Goal: Task Accomplishment & Management: Use online tool/utility

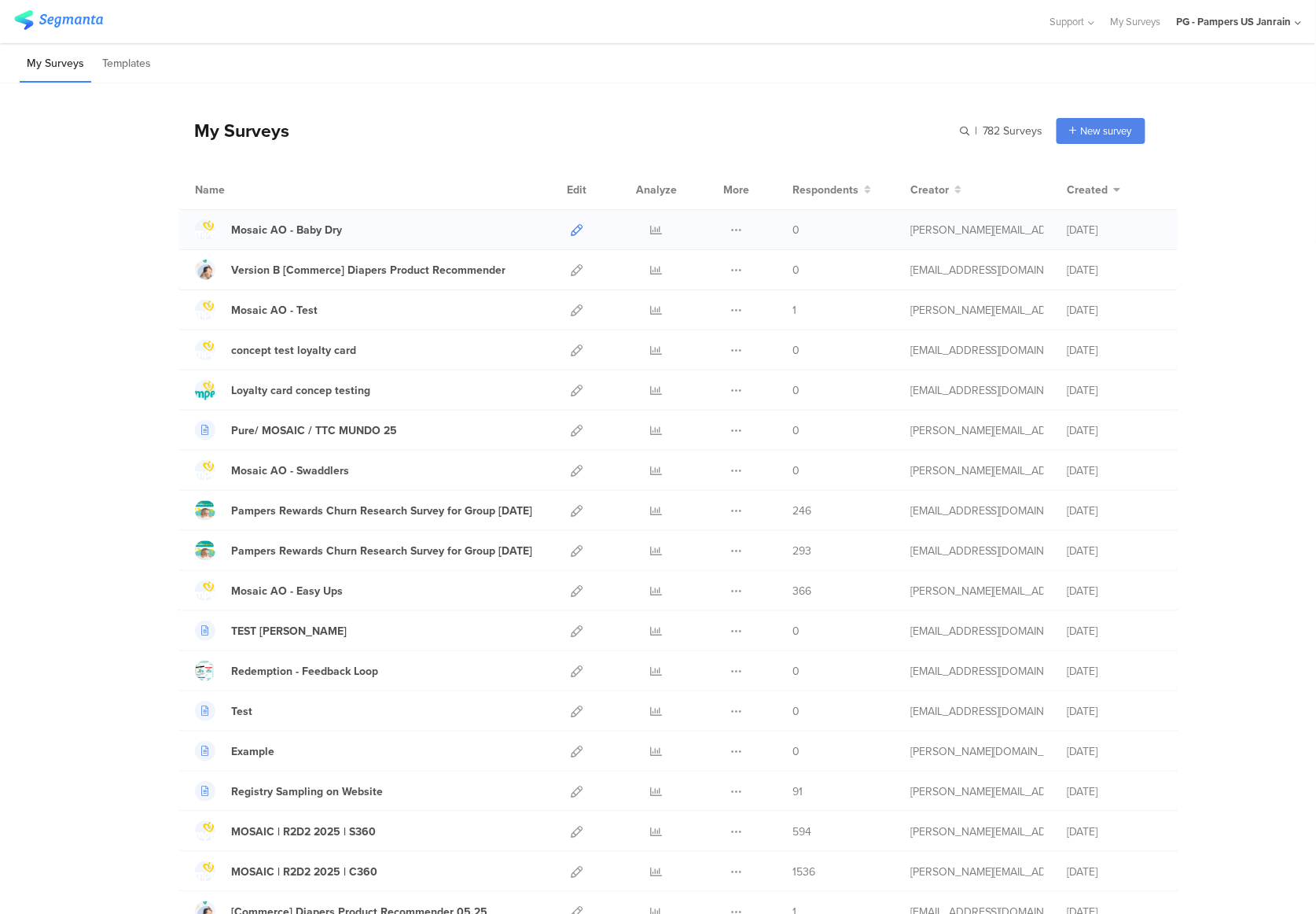
click at [571, 228] on icon at bounding box center [577, 229] width 12 height 12
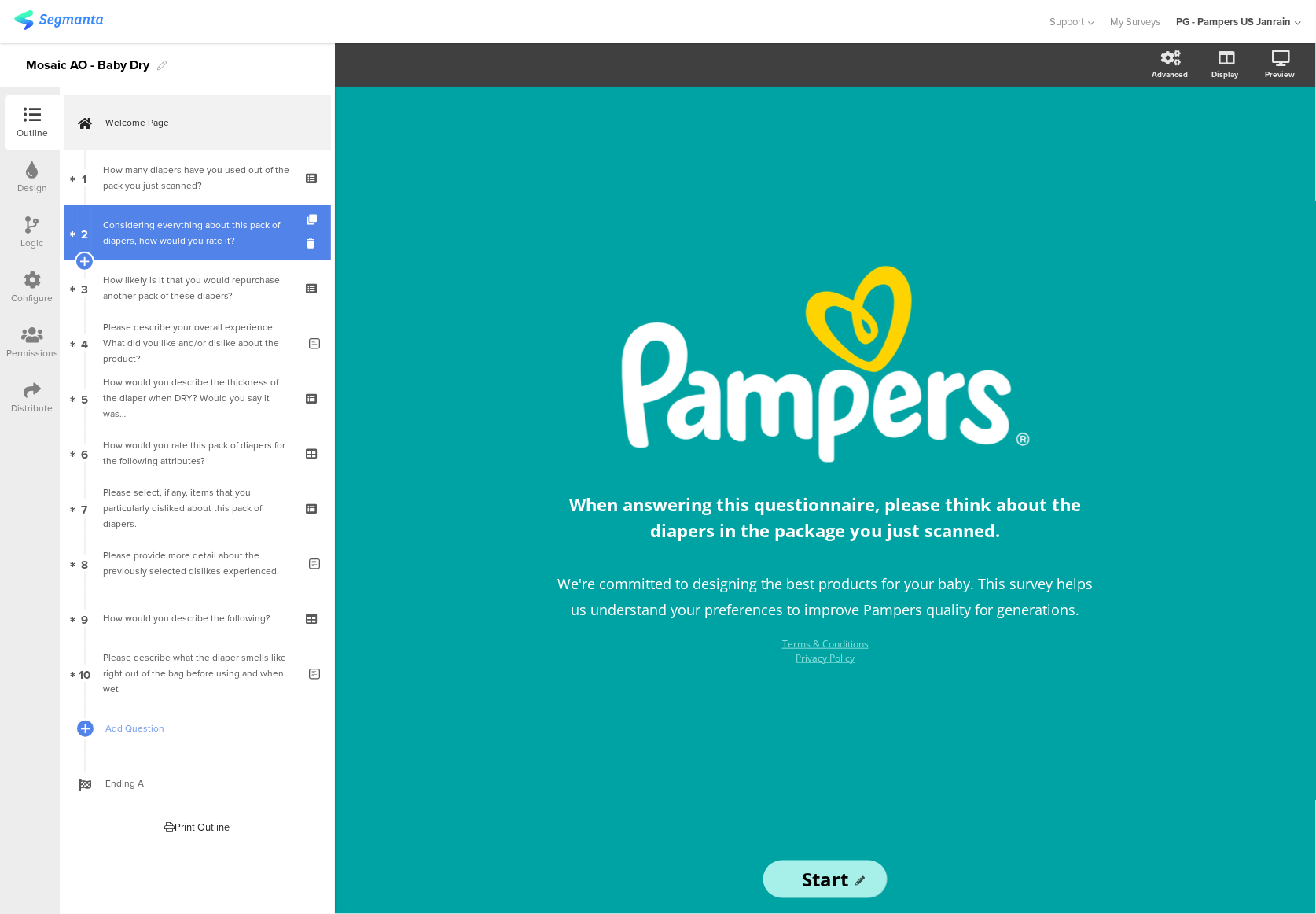
click at [221, 228] on div "Considering everything about this pack of diapers, how would you rate it?" at bounding box center [197, 232] width 188 height 31
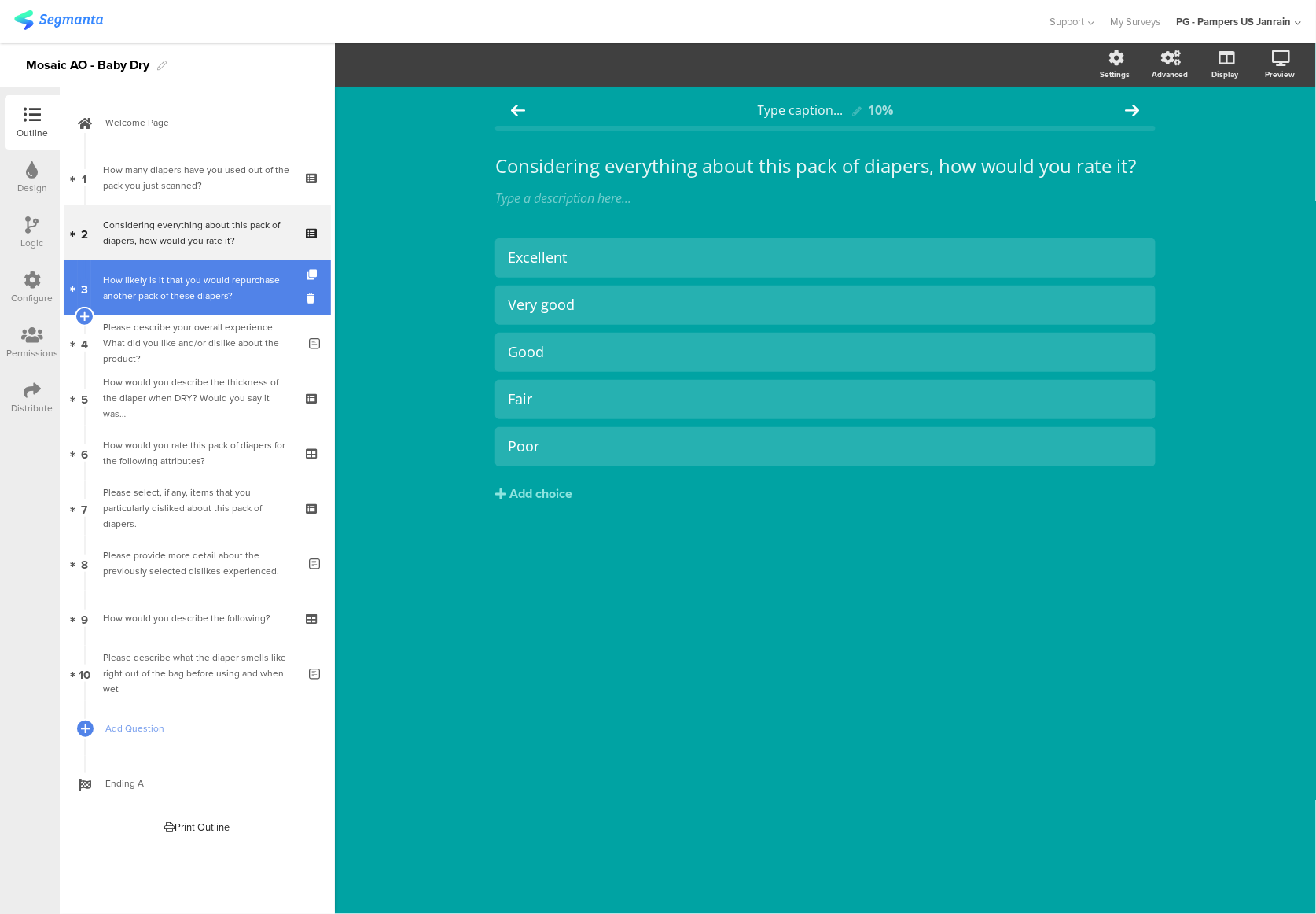
click at [189, 280] on div "How likely is it that you would repurchase another pack of these diapers?" at bounding box center [197, 287] width 188 height 31
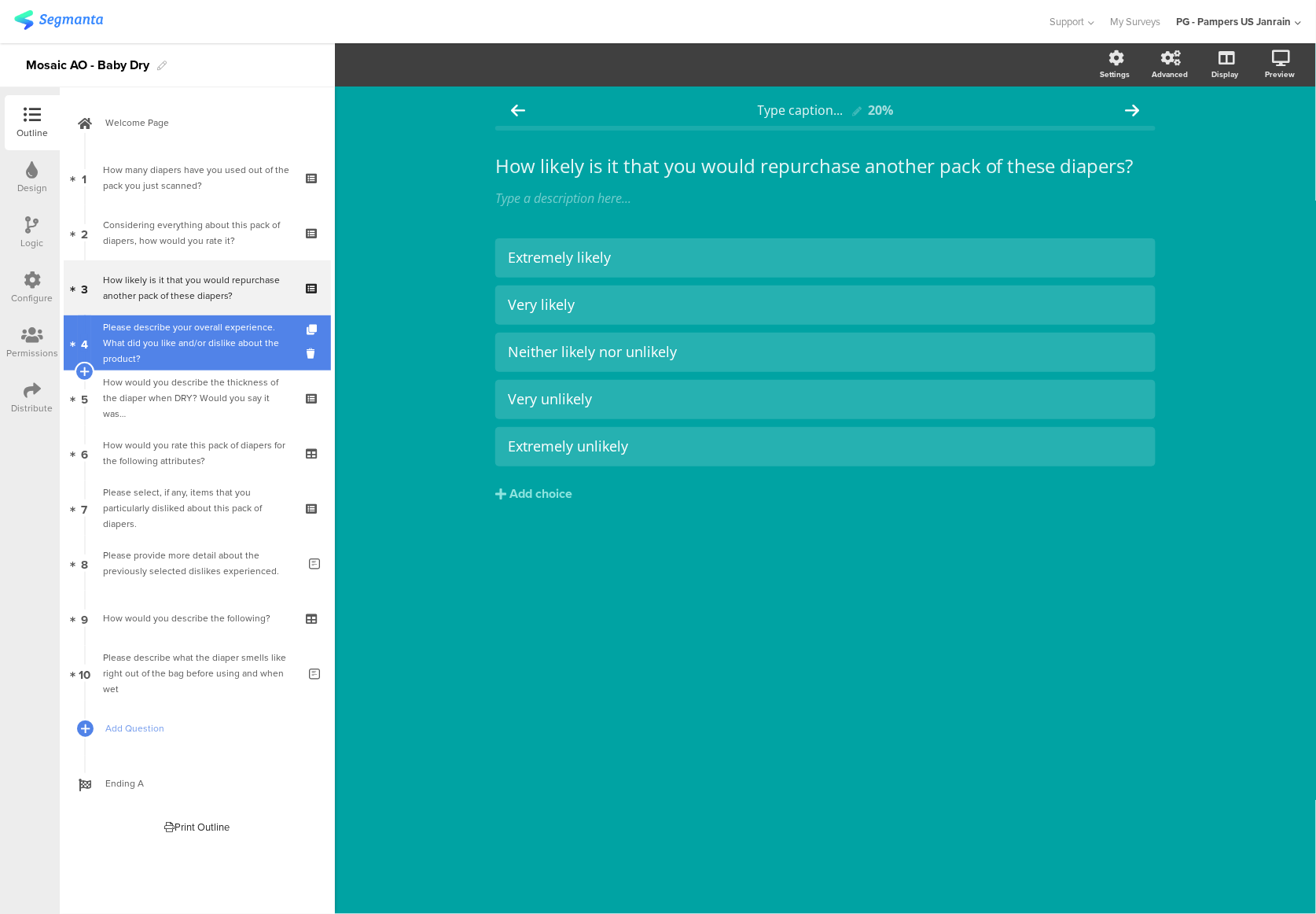
click at [195, 345] on div "Please describe your overall experience. What did you like and/or dislike about…" at bounding box center [201, 343] width 194 height 47
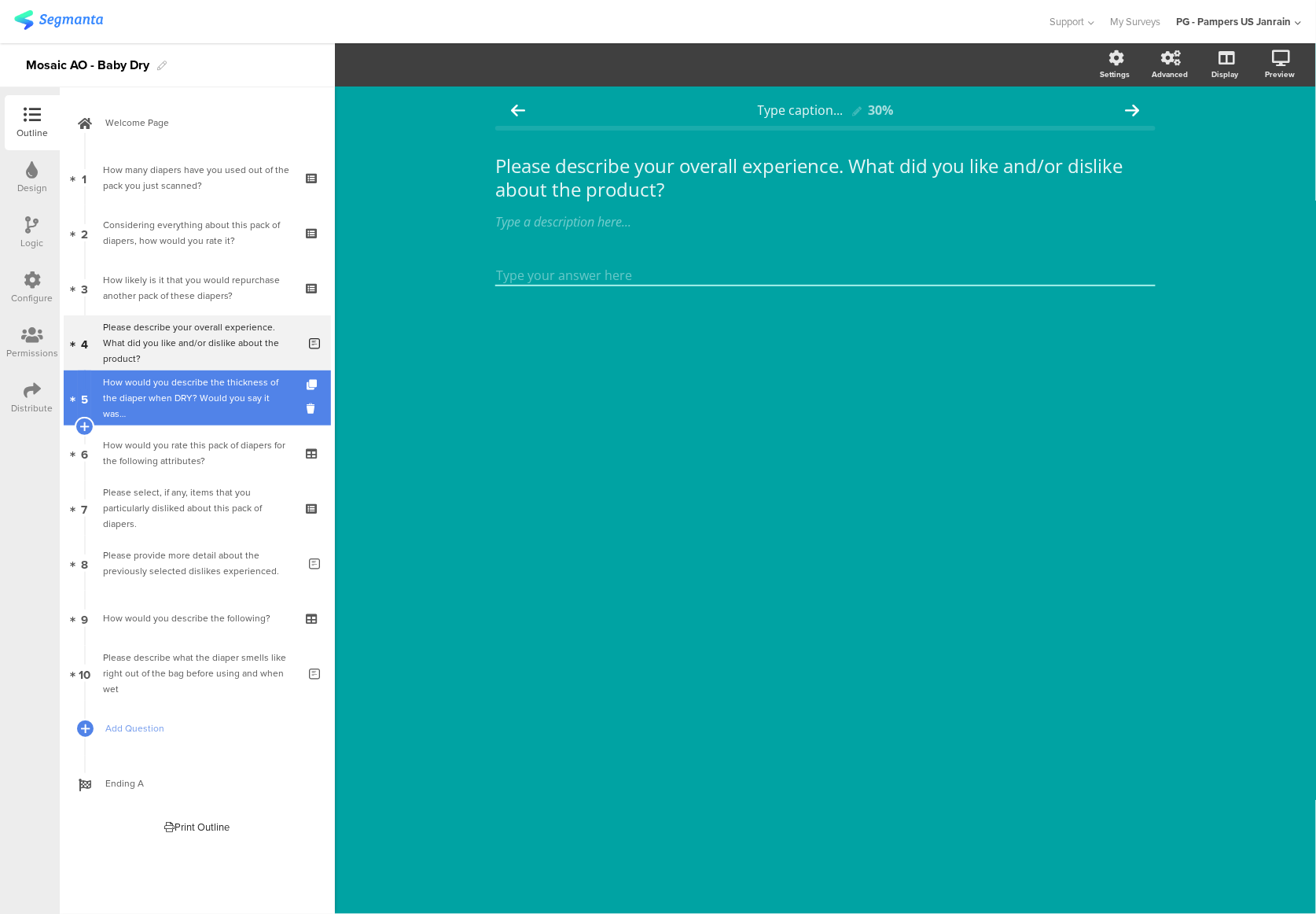
click at [215, 398] on div "How would you describe the thickness of the diaper when DRY? Would you say it w…" at bounding box center [197, 398] width 188 height 47
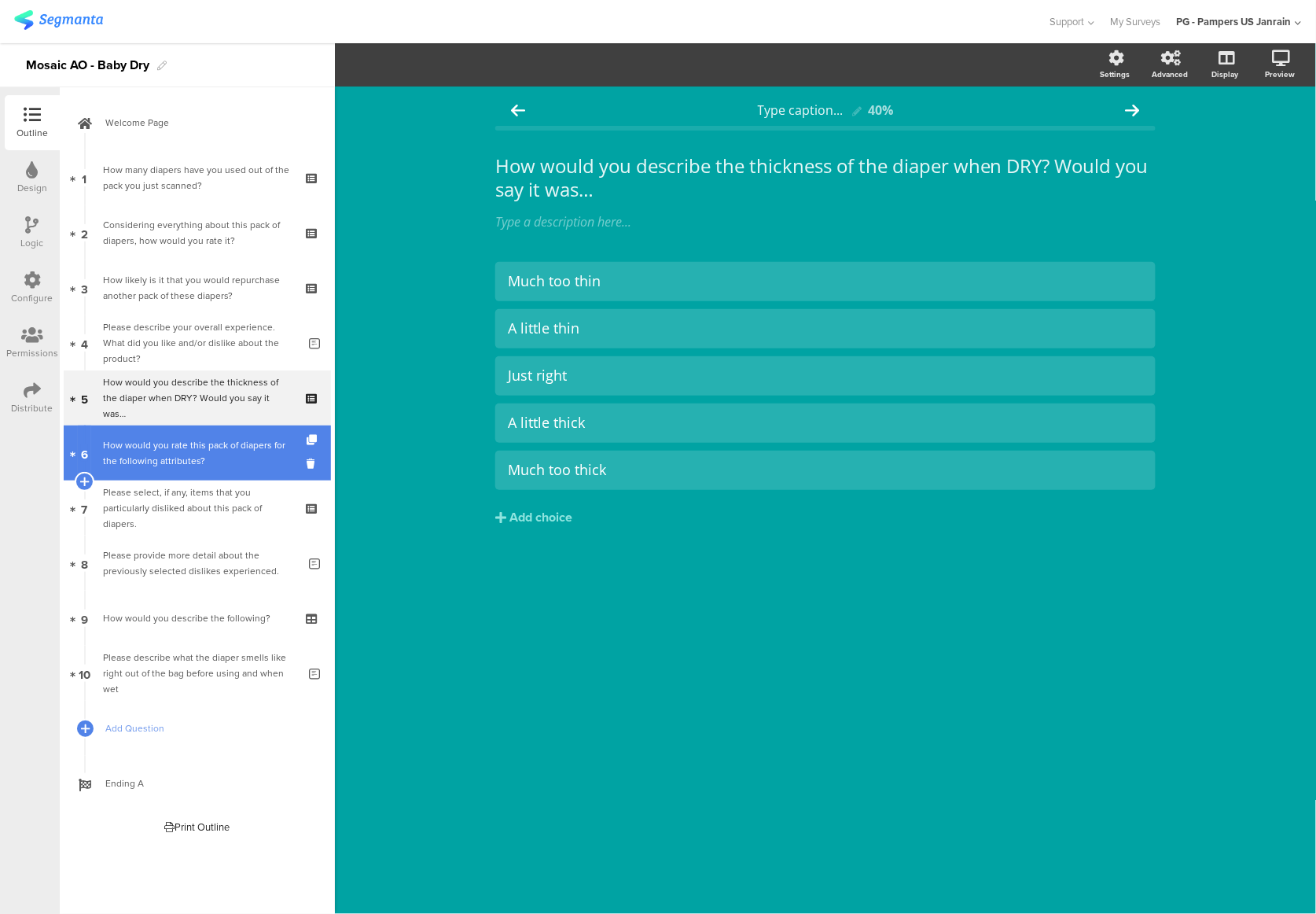
click at [233, 469] on link "6 How would you rate this pack of diapers for the following attributes?" at bounding box center [197, 453] width 267 height 55
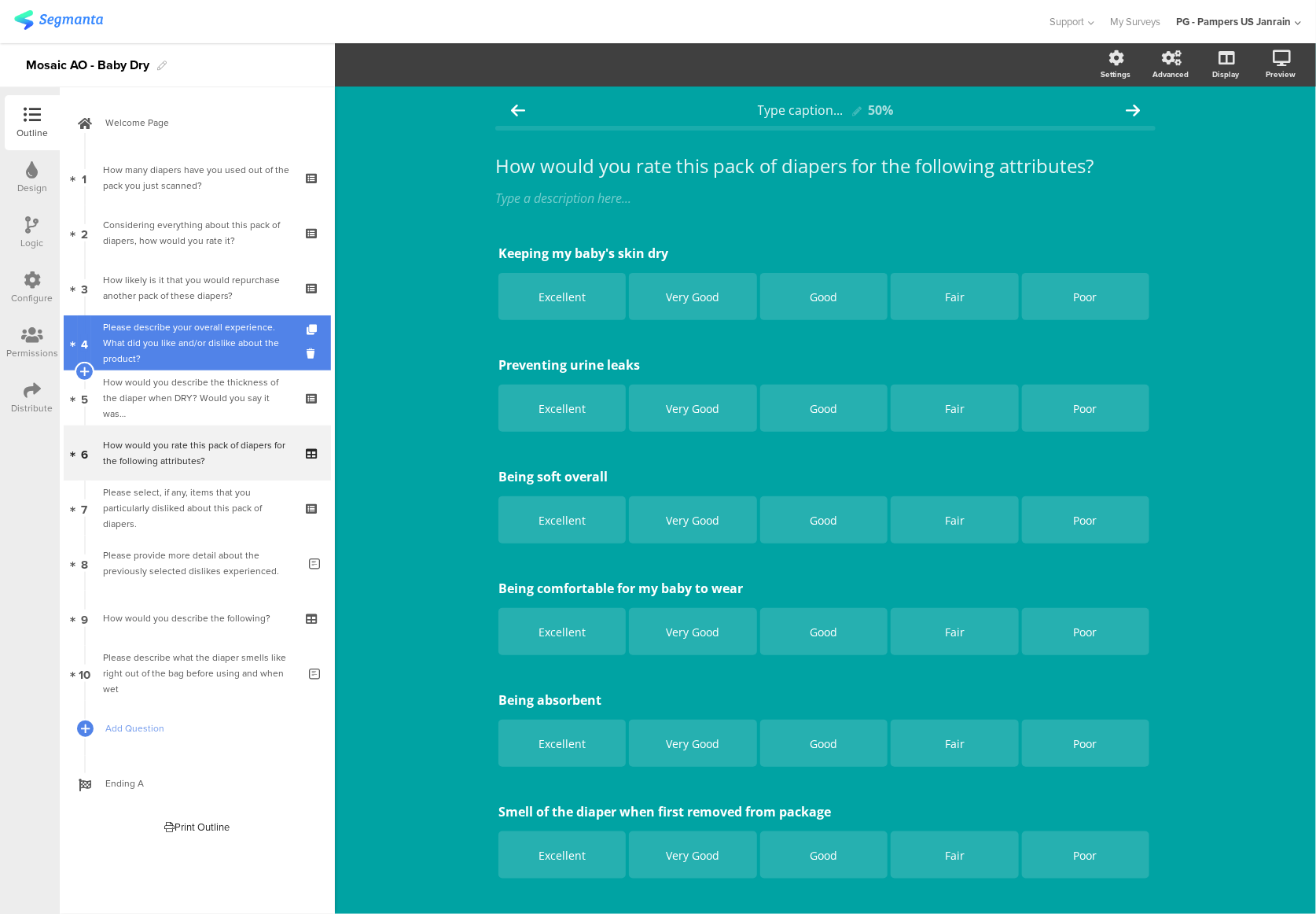
click at [196, 359] on link "4 Please describe your overall experience. What did you like and/or dislike abo…" at bounding box center [197, 343] width 267 height 55
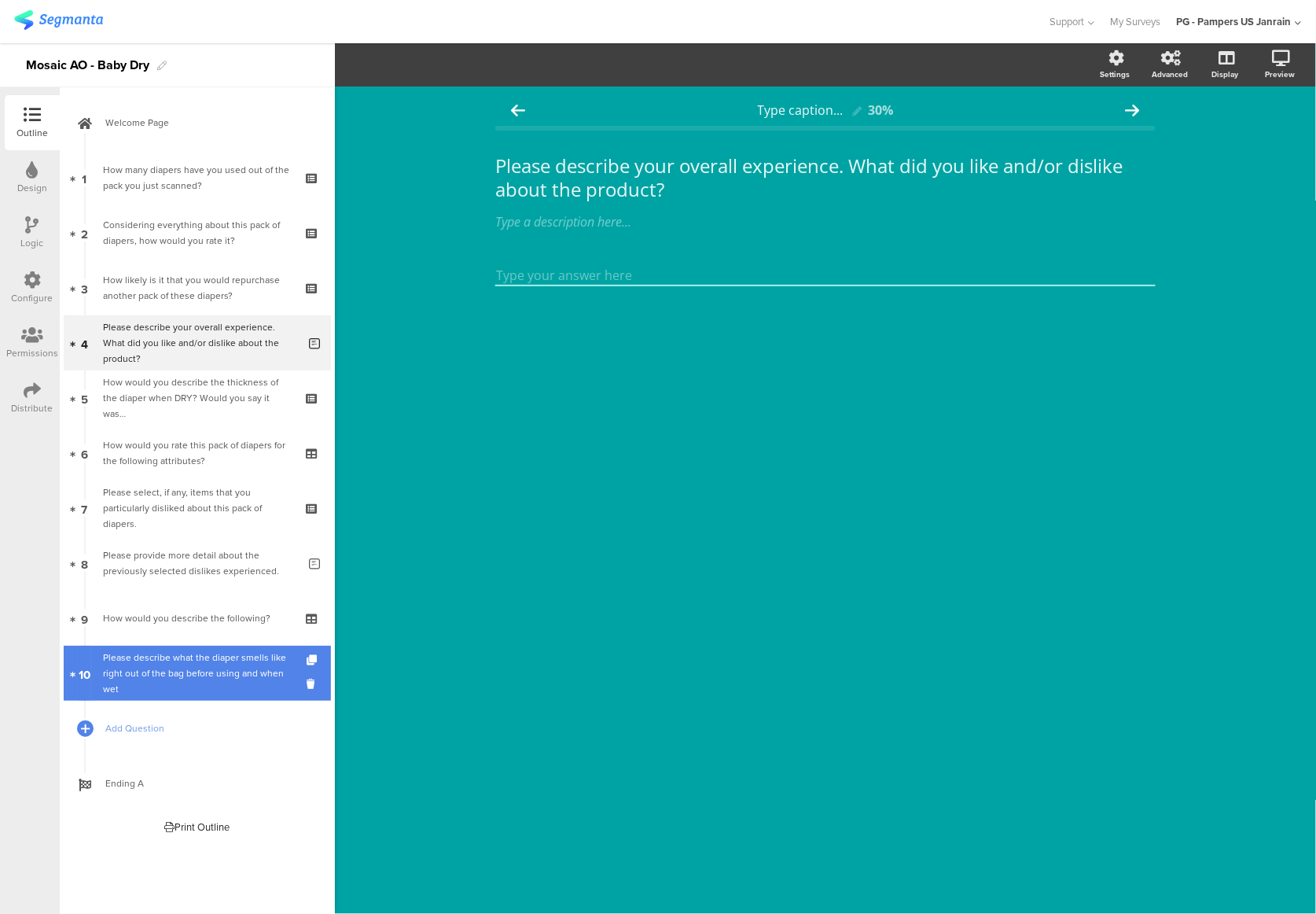
click at [142, 671] on div "Please describe what the diaper smells like right out of the bag before using a…" at bounding box center [201, 673] width 194 height 47
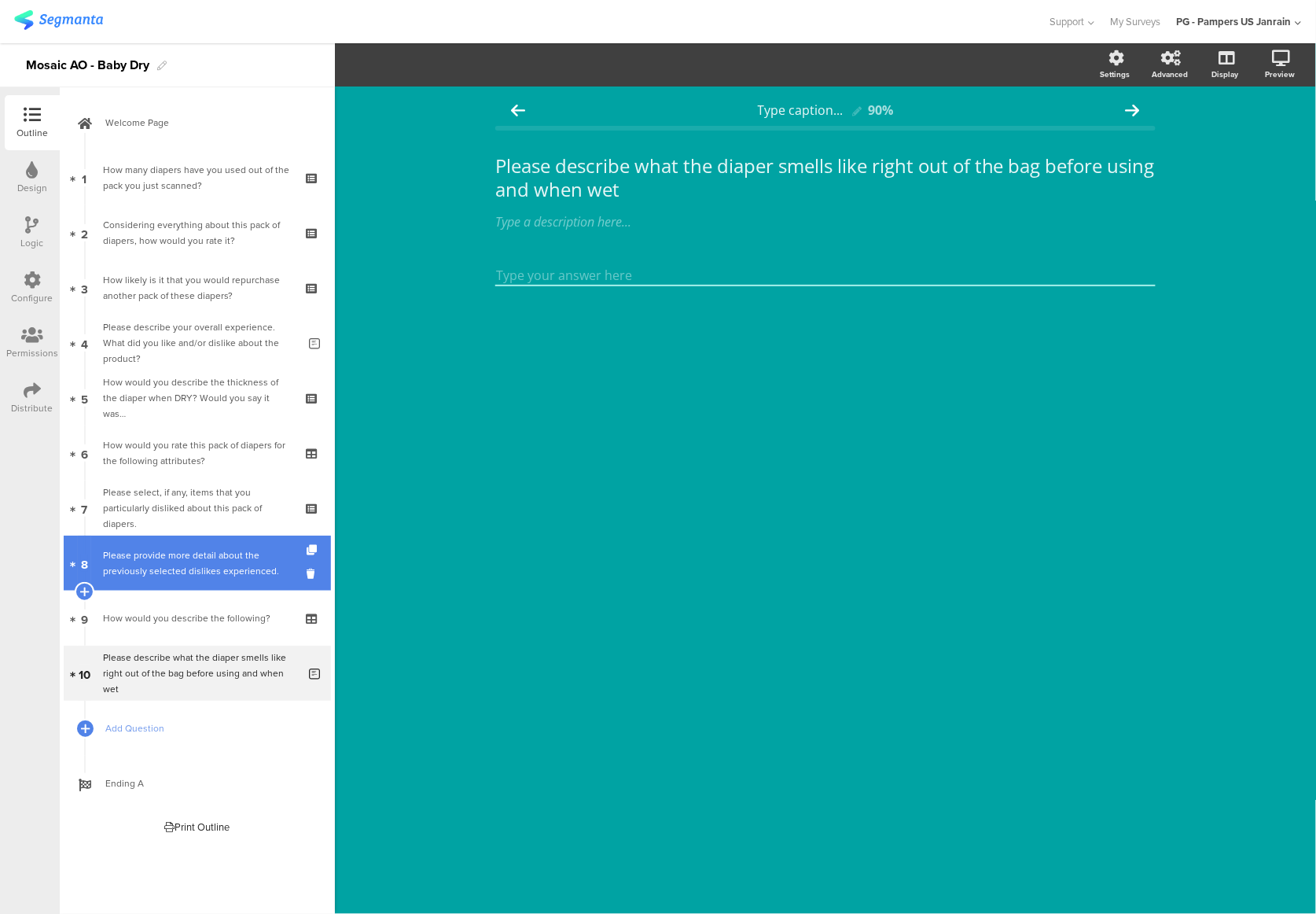
click at [157, 571] on div "Please provide more detail about the previously selected dislikes experienced." at bounding box center [201, 562] width 194 height 31
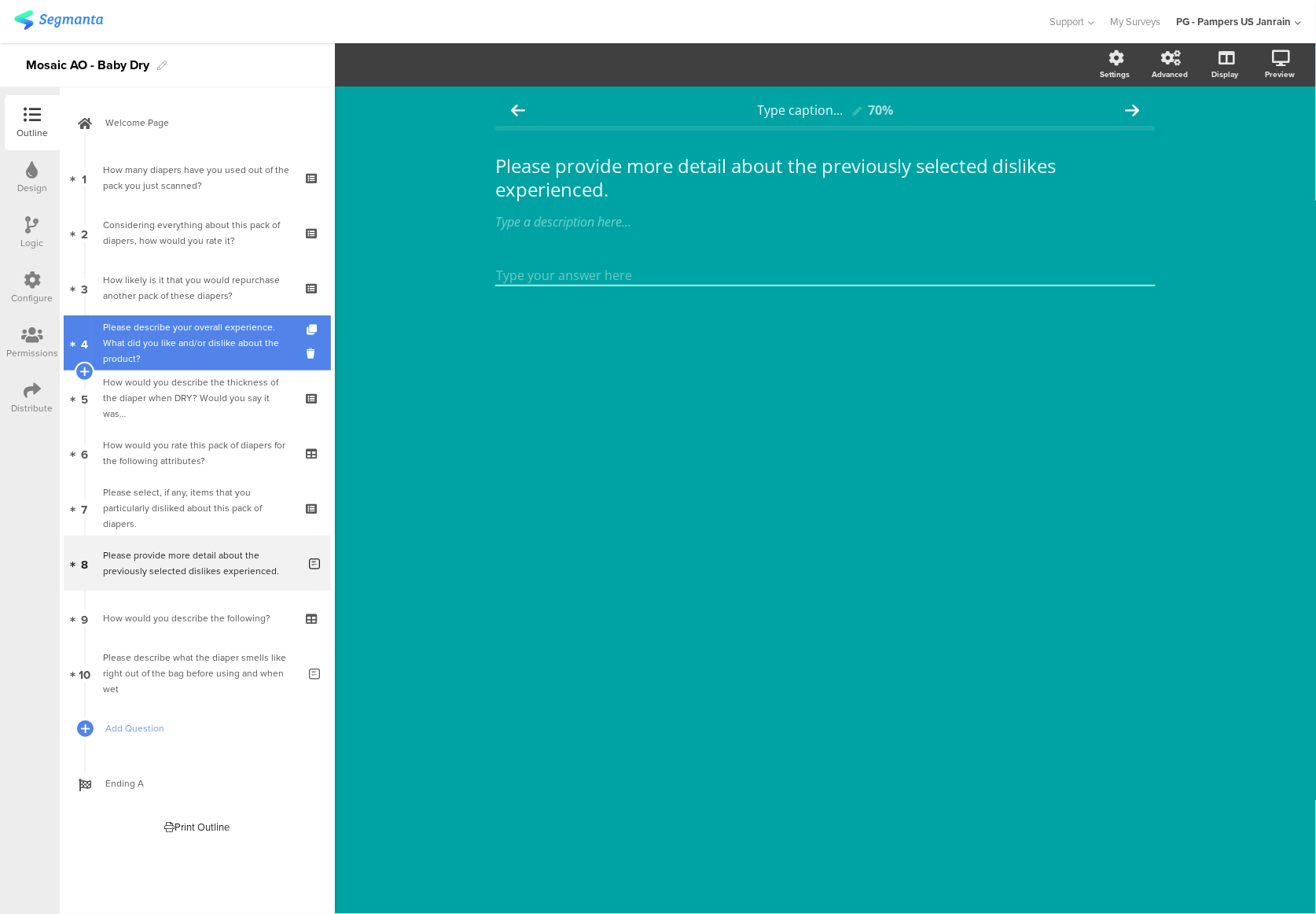
click at [184, 338] on div "Please describe your overall experience. What did you like and/or dislike about…" at bounding box center [201, 343] width 194 height 47
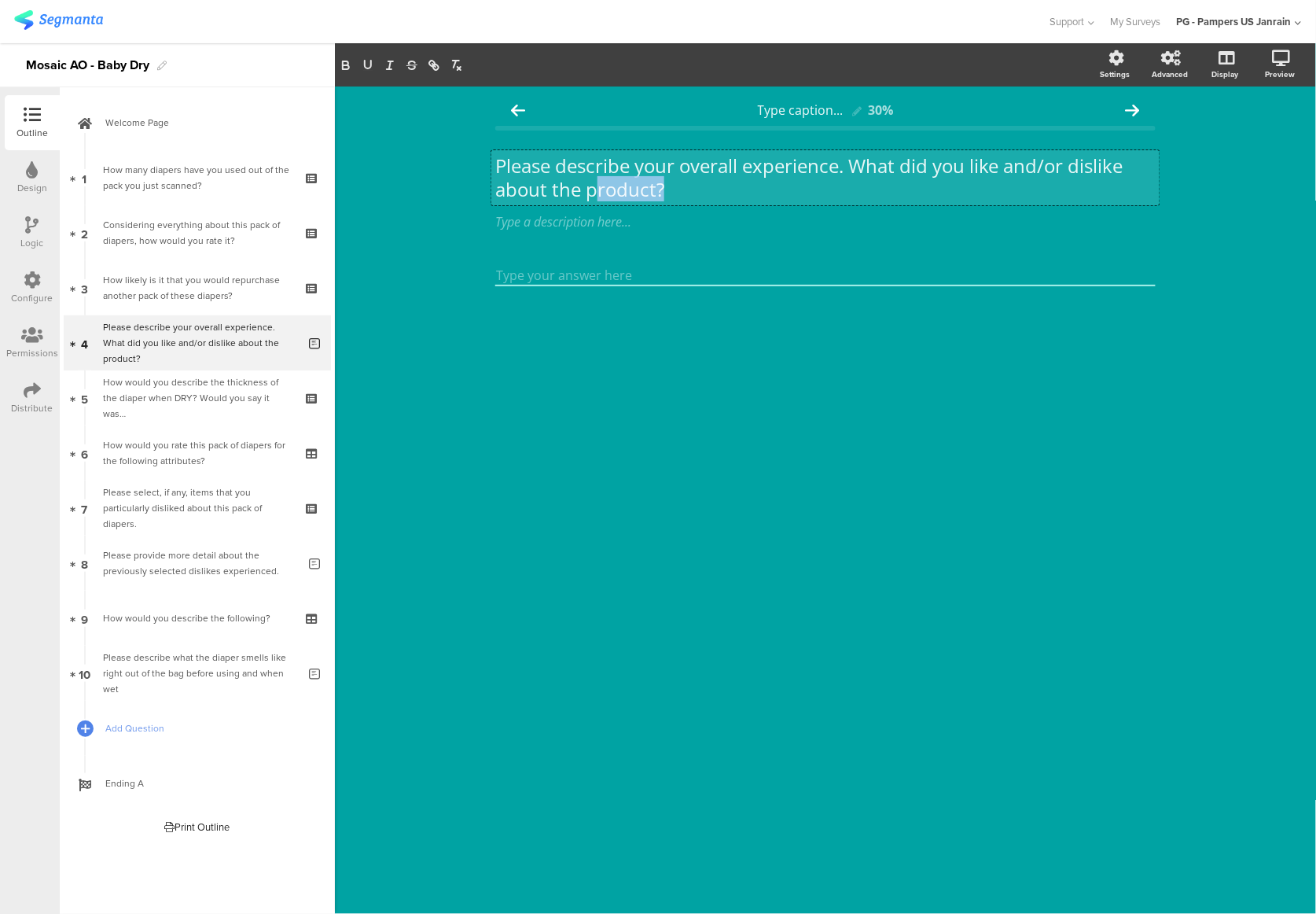
scroll to position [1, 0]
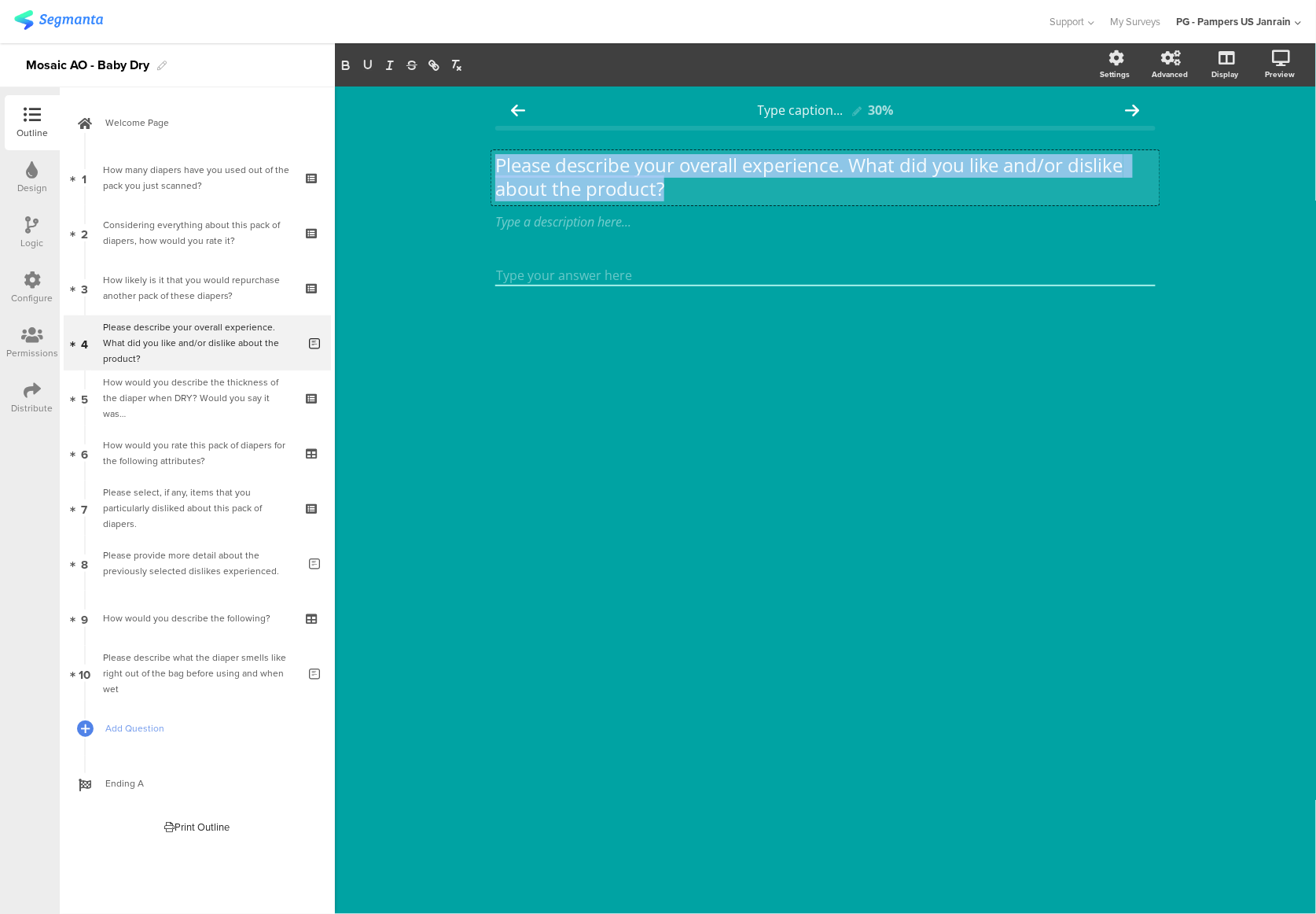
drag, startPoint x: 665, startPoint y: 197, endPoint x: 492, endPoint y: 153, distance: 178.5
click at [492, 153] on div "Please describe your overall experience. What did you like and/or dislike about…" at bounding box center [825, 177] width 668 height 55
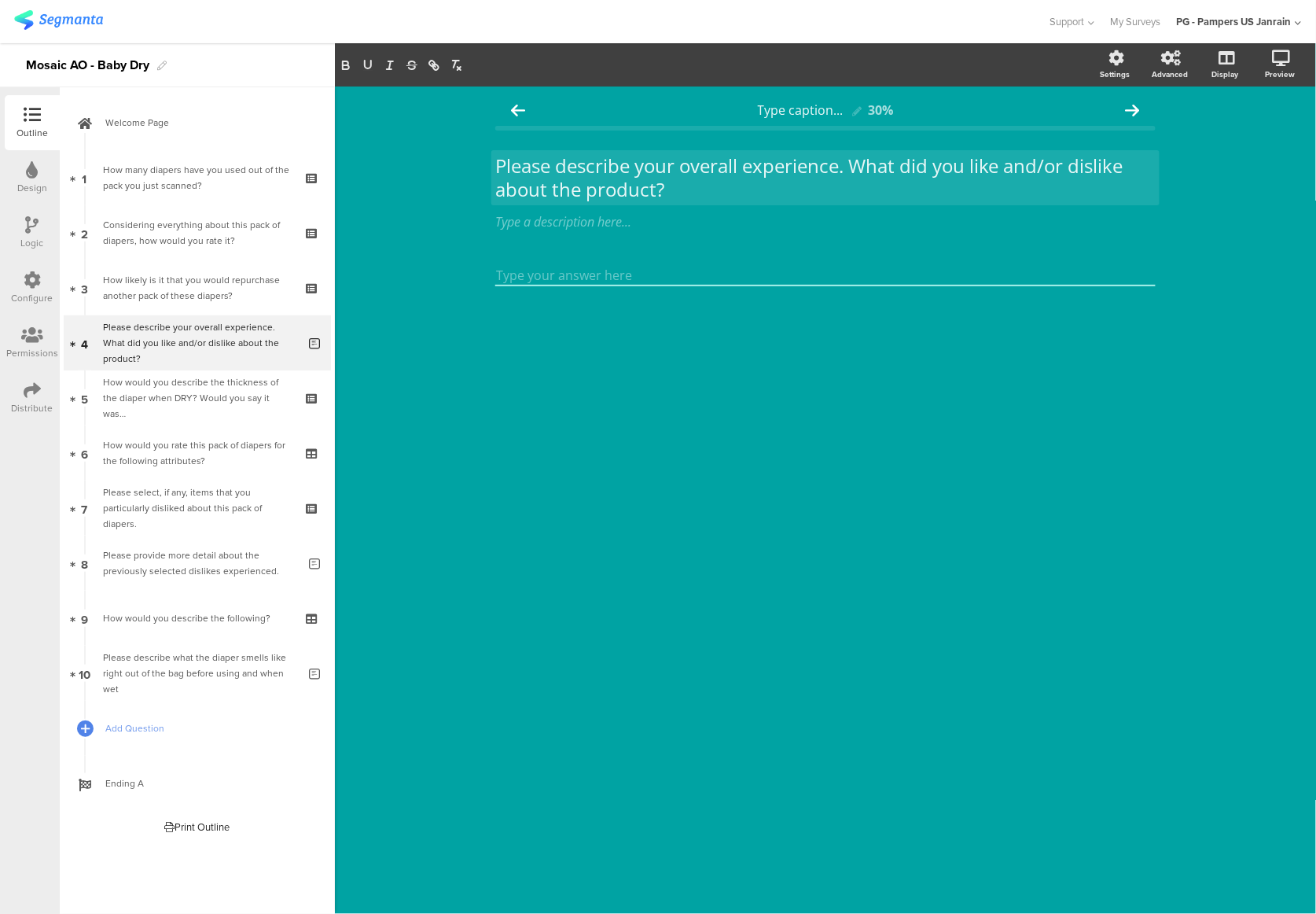
click at [434, 233] on div "Type caption... 30% Please describe your overall experience. What did you like …" at bounding box center [825, 500] width 981 height 828
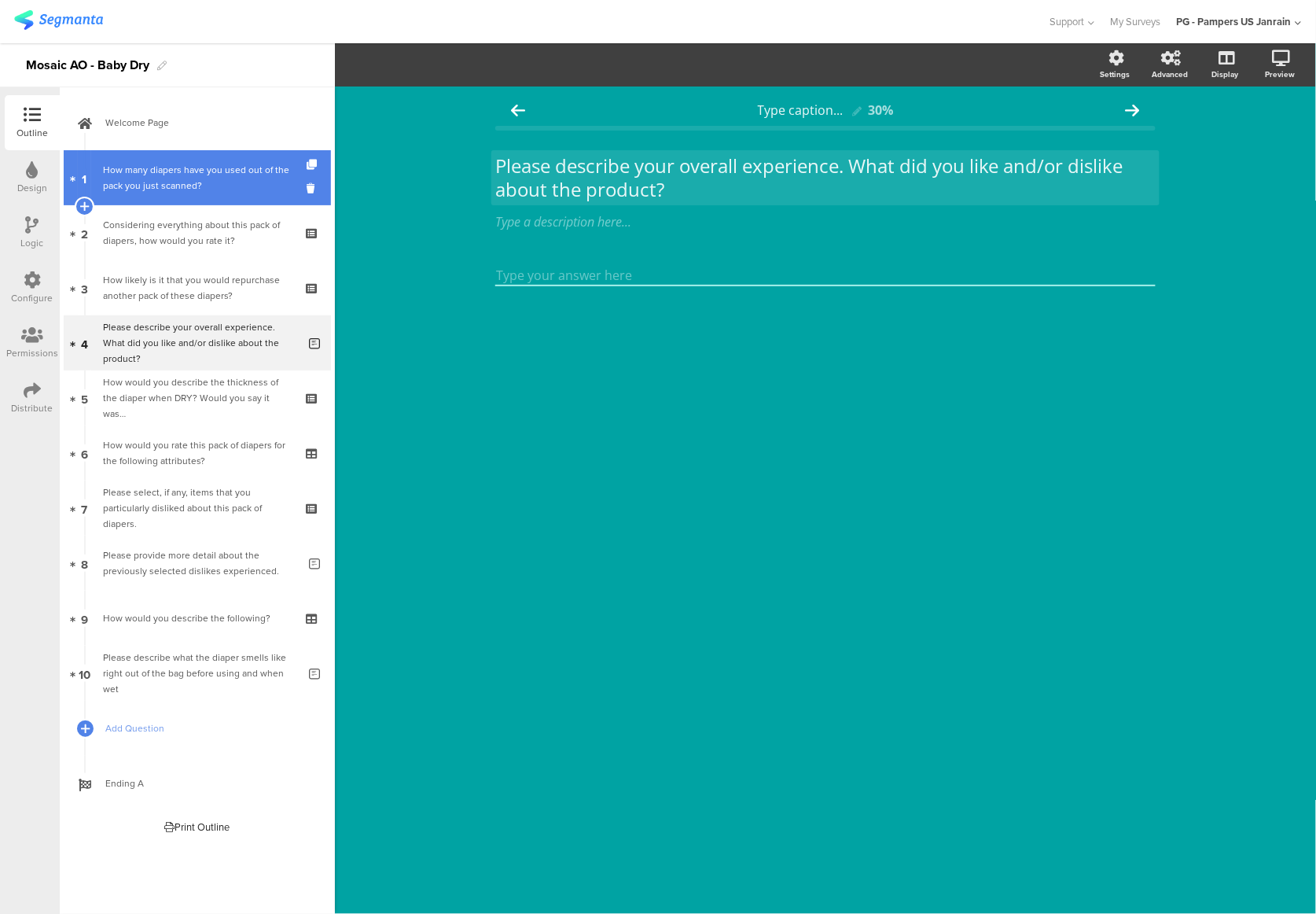
click at [192, 193] on link "1 How many diapers have you used out of the pack you just scanned?" at bounding box center [197, 177] width 267 height 55
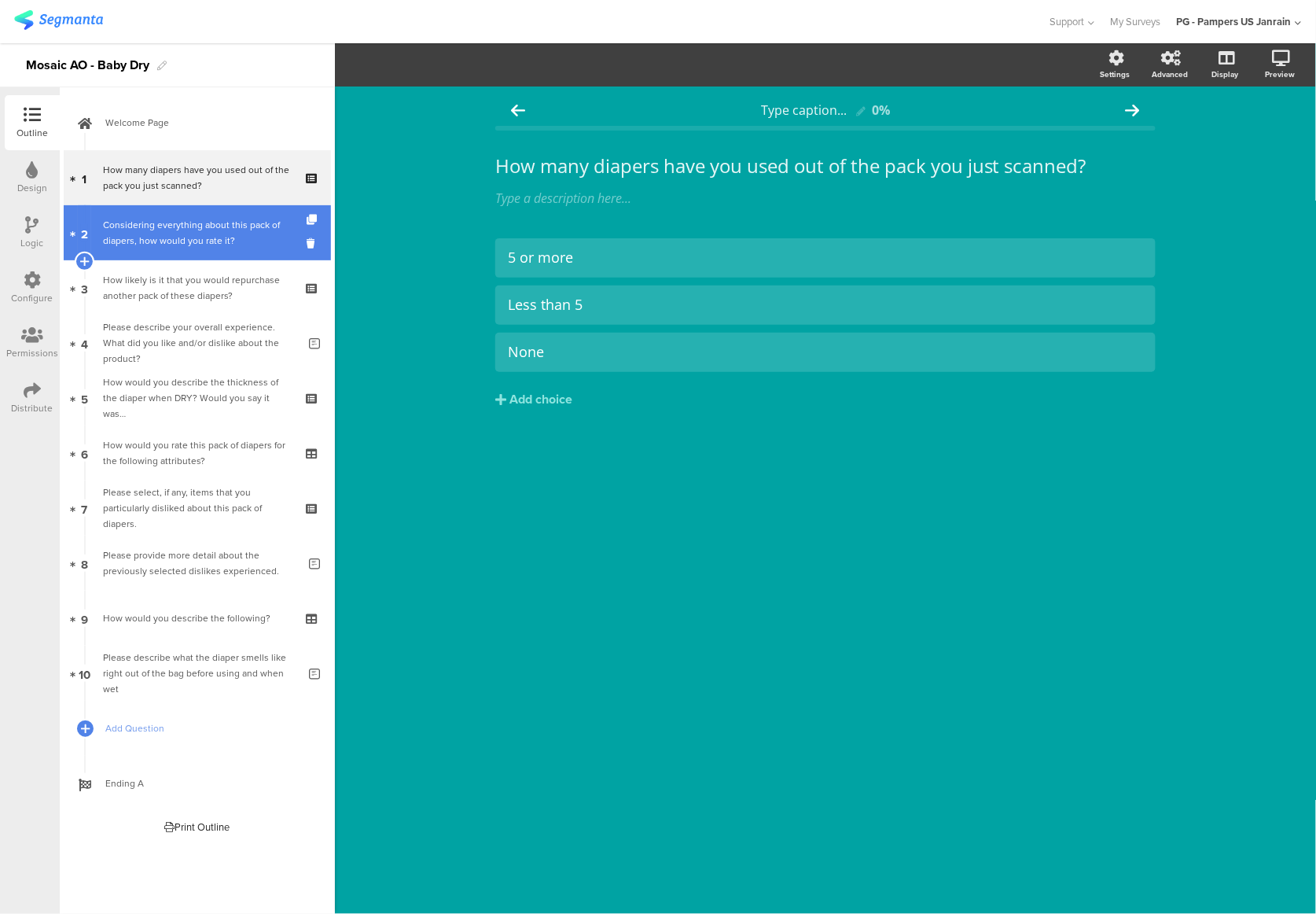
click at [187, 243] on div "Considering everything about this pack of diapers, how would you rate it?" at bounding box center [197, 232] width 188 height 31
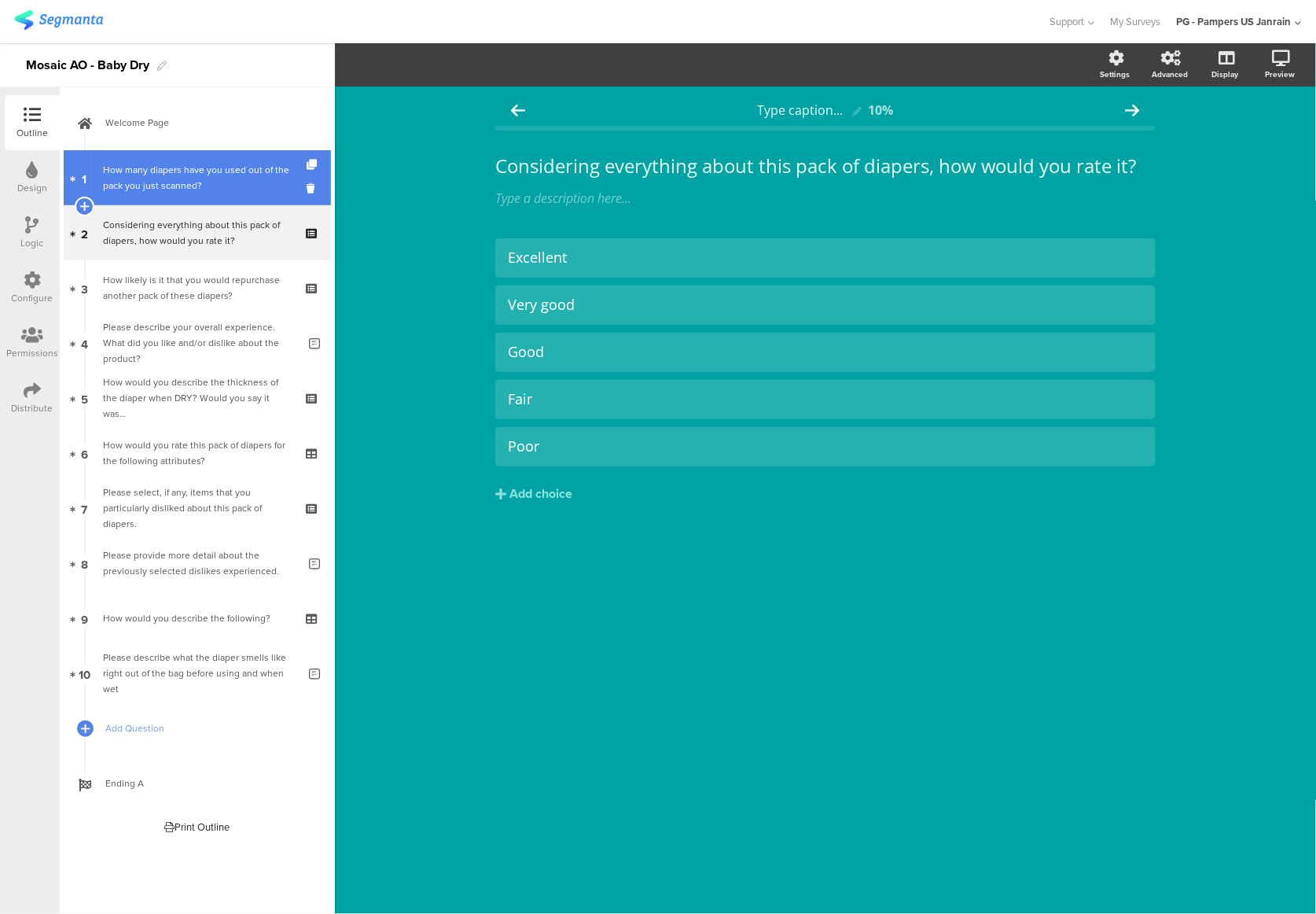
click at [167, 183] on div "How many diapers have you used out of the pack you just scanned?" at bounding box center [197, 177] width 188 height 31
